Goal: Information Seeking & Learning: Learn about a topic

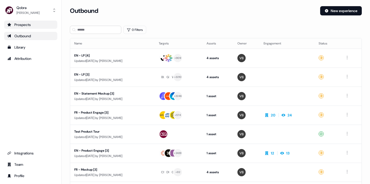
click at [32, 26] on div "Prospects" at bounding box center [30, 24] width 47 height 5
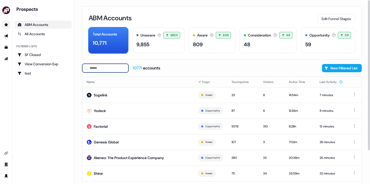
click at [110, 66] on input at bounding box center [105, 68] width 46 height 9
paste input "*********"
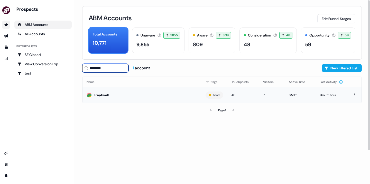
type input "*********"
click at [101, 95] on div "Treatwell" at bounding box center [101, 94] width 15 height 5
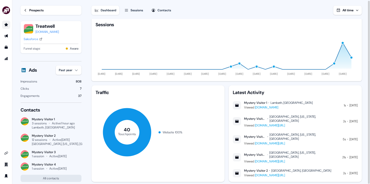
scroll to position [28, 0]
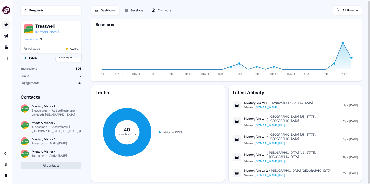
click at [58, 165] on button "All contacts" at bounding box center [51, 165] width 61 height 7
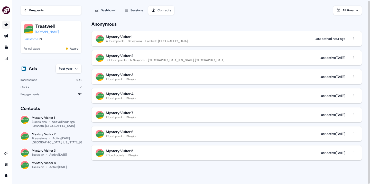
click at [154, 40] on div "Lambeth, [GEOGRAPHIC_DATA]" at bounding box center [166, 41] width 42 height 4
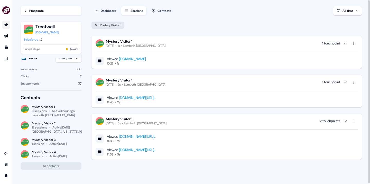
scroll to position [1, 0]
click at [344, 43] on icon "button" at bounding box center [345, 43] width 4 height 4
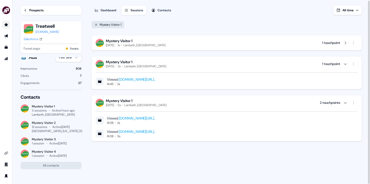
click at [344, 43] on icon "button" at bounding box center [345, 43] width 4 height 4
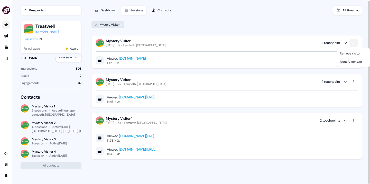
click at [355, 43] on html "For the best experience switch devices to a bigger screen. Go to [DOMAIN_NAME] …" at bounding box center [185, 92] width 370 height 184
click at [261, 32] on html "For the best experience switch devices to a bigger screen. Go to [DOMAIN_NAME] …" at bounding box center [185, 92] width 370 height 184
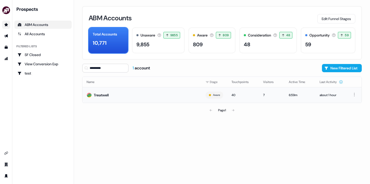
click at [119, 94] on td "Treatwell" at bounding box center [141, 95] width 119 height 16
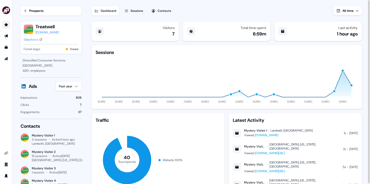
scroll to position [28, 0]
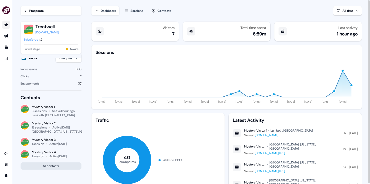
click at [58, 166] on button "All contacts" at bounding box center [51, 165] width 61 height 7
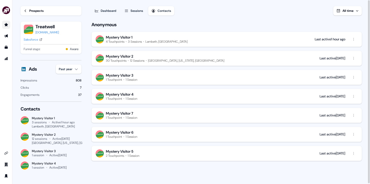
click at [280, 58] on button "Mystery Visitor 2 30 Touchpoints 12 Sessions [GEOGRAPHIC_DATA], [US_STATE], [GE…" at bounding box center [226, 58] width 270 height 15
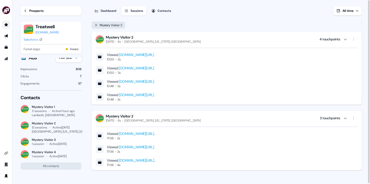
scroll to position [1, 0]
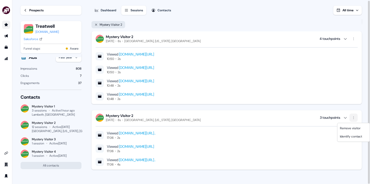
click at [354, 116] on html "For the best experience switch devices to a bigger screen. Go to [DOMAIN_NAME] …" at bounding box center [185, 92] width 370 height 184
click at [350, 136] on span "Identify contact" at bounding box center [351, 136] width 22 height 4
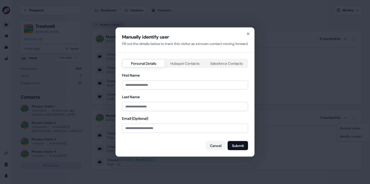
click at [179, 59] on div "Personal Details Hubspot Contacts Salesforce Contacts" at bounding box center [185, 63] width 126 height 9
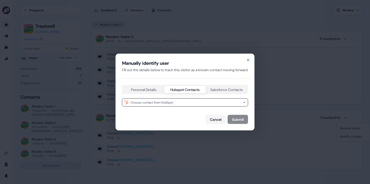
click at [179, 64] on div "Manually identify user Fill out the details below to track this visitor as a kn…" at bounding box center [185, 92] width 138 height 76
click at [191, 102] on button "Choose contact from HubSpot" at bounding box center [185, 102] width 126 height 8
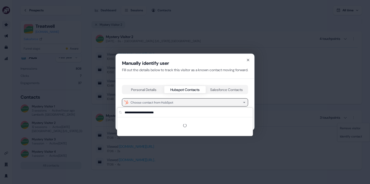
click at [191, 102] on button "Choose contact from HubSpot" at bounding box center [185, 102] width 126 height 8
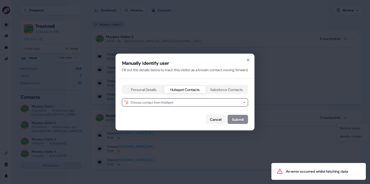
click at [212, 89] on button "Salesforce Contacts" at bounding box center [226, 89] width 41 height 7
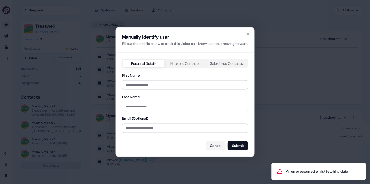
click at [150, 90] on div "Personal Details Hubspot Contacts Salesforce Contacts First Name Last Name Emai…" at bounding box center [185, 104] width 126 height 91
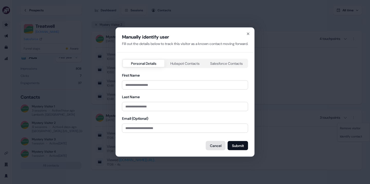
click at [219, 147] on button "Cancel" at bounding box center [216, 145] width 20 height 9
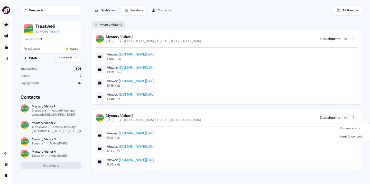
click at [294, 113] on html "For the best experience switch devices to a bigger screen. Go to [DOMAIN_NAME] …" at bounding box center [185, 92] width 370 height 184
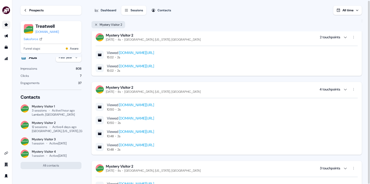
scroll to position [565, 0]
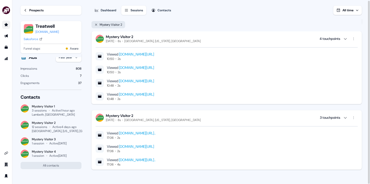
click at [165, 9] on div "Contacts" at bounding box center [164, 10] width 14 height 5
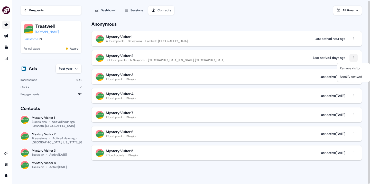
click at [355, 61] on html "For the best experience switch devices to a bigger screen. Go to [DOMAIN_NAME] …" at bounding box center [185, 92] width 370 height 184
click at [354, 77] on span "Identify contact" at bounding box center [351, 76] width 22 height 4
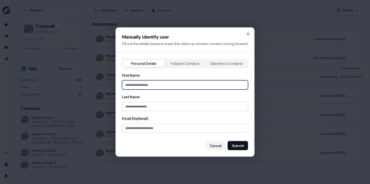
click at [210, 83] on input "First Name" at bounding box center [185, 84] width 126 height 9
click at [216, 74] on div "First Name" at bounding box center [185, 80] width 126 height 17
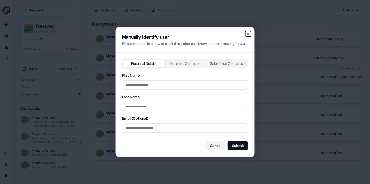
click at [250, 32] on icon "button" at bounding box center [248, 34] width 4 height 4
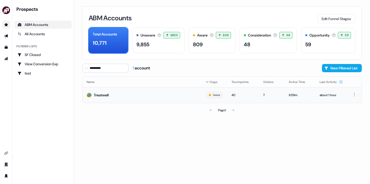
click at [111, 95] on td "Treatwell" at bounding box center [141, 95] width 119 height 16
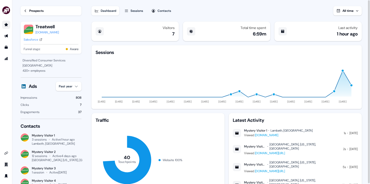
scroll to position [28, 0]
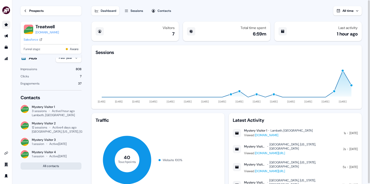
click at [56, 167] on button "All contacts" at bounding box center [51, 165] width 61 height 7
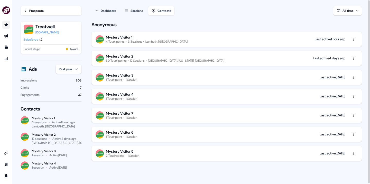
scroll to position [17, 0]
click at [195, 59] on button "Mystery Visitor 2 30 Touchpoints 12 Sessions [GEOGRAPHIC_DATA], [US_STATE], [GE…" at bounding box center [226, 58] width 270 height 15
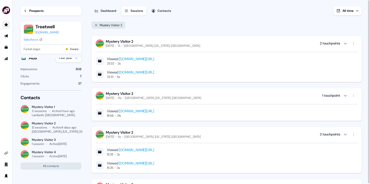
drag, startPoint x: 185, startPoint y: 45, endPoint x: 168, endPoint y: 46, distance: 17.8
click at [168, 46] on div "Mystery Visitor 2 [DATE] 7s [GEOGRAPHIC_DATA], [US_STATE], [GEOGRAPHIC_DATA] 2 …" at bounding box center [226, 43] width 262 height 9
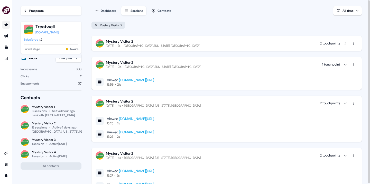
click at [185, 43] on div "Mystery Visitor 2 [DATE] 7s [GEOGRAPHIC_DATA], [US_STATE], [GEOGRAPHIC_DATA] 2 …" at bounding box center [226, 43] width 262 height 9
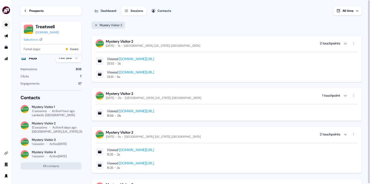
drag, startPoint x: 185, startPoint y: 45, endPoint x: 152, endPoint y: 48, distance: 33.5
click at [152, 48] on div "Mystery Visitor 2 [DATE] 7s [GEOGRAPHIC_DATA], [US_STATE], [GEOGRAPHIC_DATA] 2 …" at bounding box center [226, 59] width 270 height 46
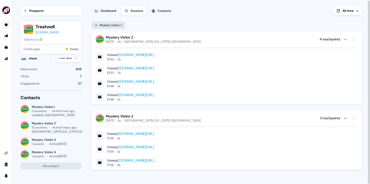
scroll to position [1, 0]
drag, startPoint x: 187, startPoint y: 121, endPoint x: 180, endPoint y: 121, distance: 7.4
click at [180, 121] on div "Mystery Visitor 2 [DATE] 8s [GEOGRAPHIC_DATA], [US_STATE], [GEOGRAPHIC_DATA] 3 …" at bounding box center [226, 117] width 262 height 9
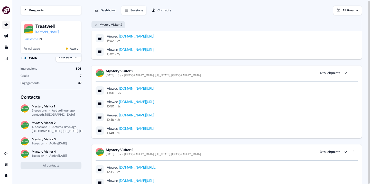
scroll to position [521, 0]
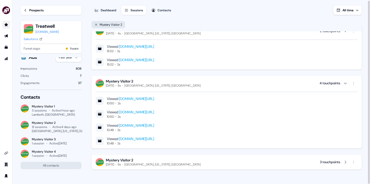
click at [180, 166] on div "[GEOGRAPHIC_DATA], [US_STATE], [GEOGRAPHIC_DATA]" at bounding box center [162, 164] width 76 height 4
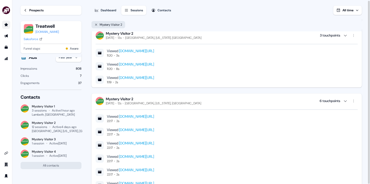
scroll to position [0, 0]
